Goal: Task Accomplishment & Management: Manage account settings

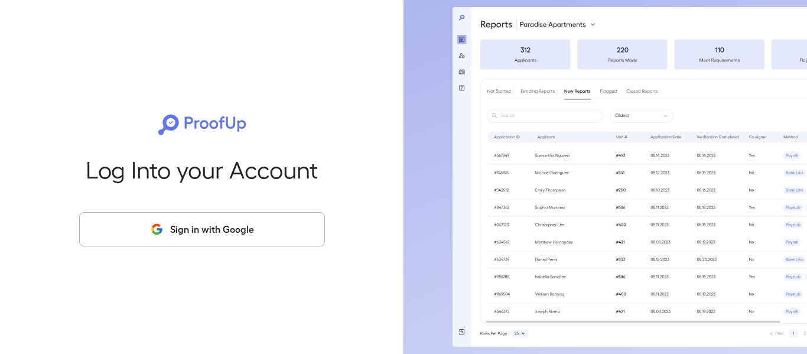
click at [227, 241] on button "Sign in with Google" at bounding box center [202, 229] width 246 height 34
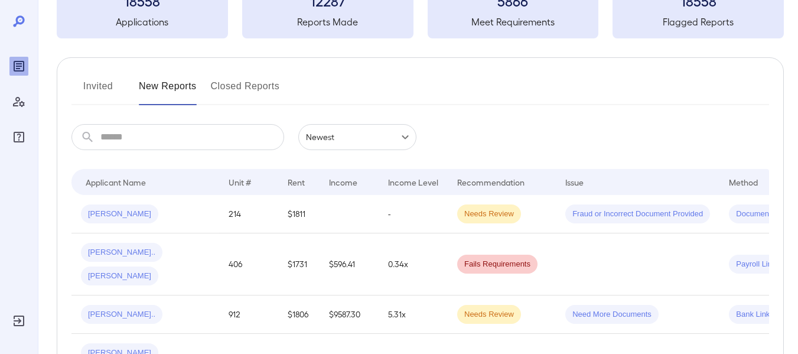
scroll to position [118, 0]
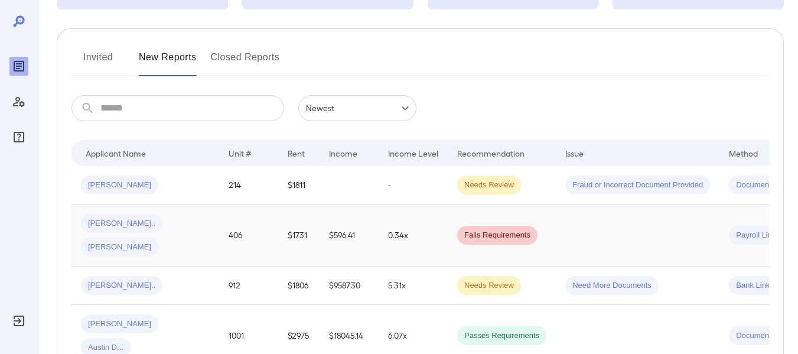
click at [131, 242] on span "[PERSON_NAME]" at bounding box center [119, 247] width 77 height 11
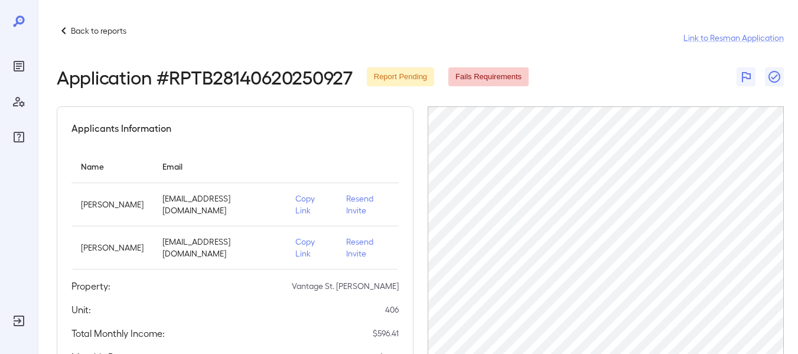
click at [369, 236] on p "Resend Invite" at bounding box center [367, 248] width 43 height 24
click at [365, 200] on p "Resend Invite" at bounding box center [367, 205] width 43 height 24
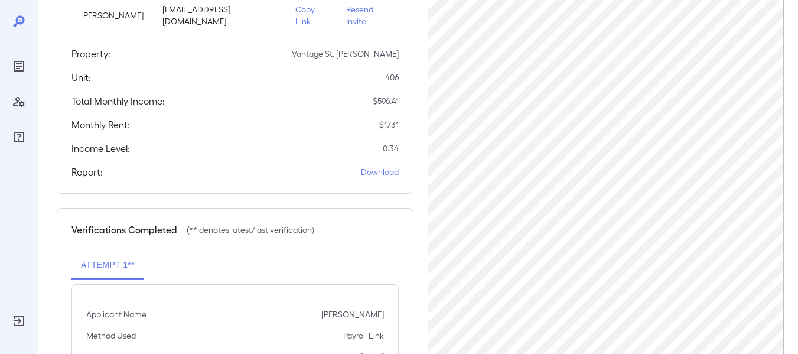
scroll to position [211, 0]
